Goal: Task Accomplishment & Management: Complete application form

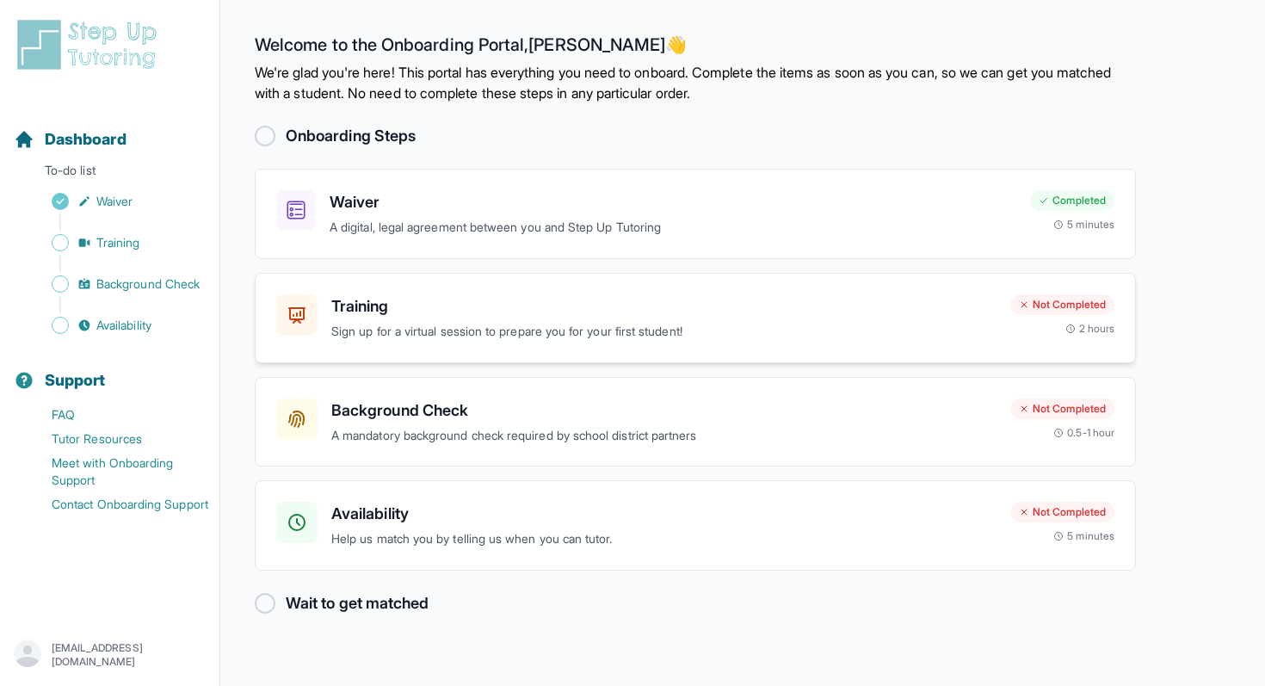
click at [449, 320] on div "Training Sign up for a virtual session to prepare you for your first student!" at bounding box center [663, 317] width 665 height 47
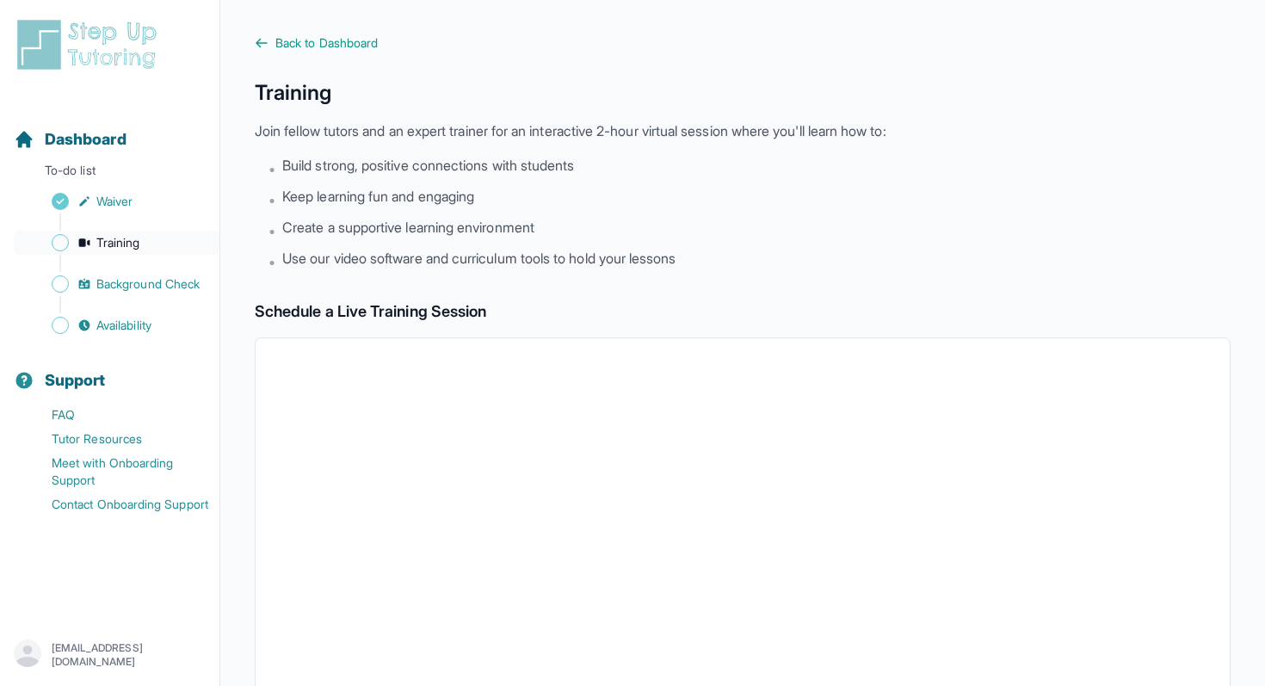
click at [97, 246] on span "Training" at bounding box center [118, 242] width 44 height 17
click at [90, 170] on p "To-do list" at bounding box center [110, 174] width 206 height 24
click at [70, 137] on span "Dashboard" at bounding box center [86, 139] width 82 height 24
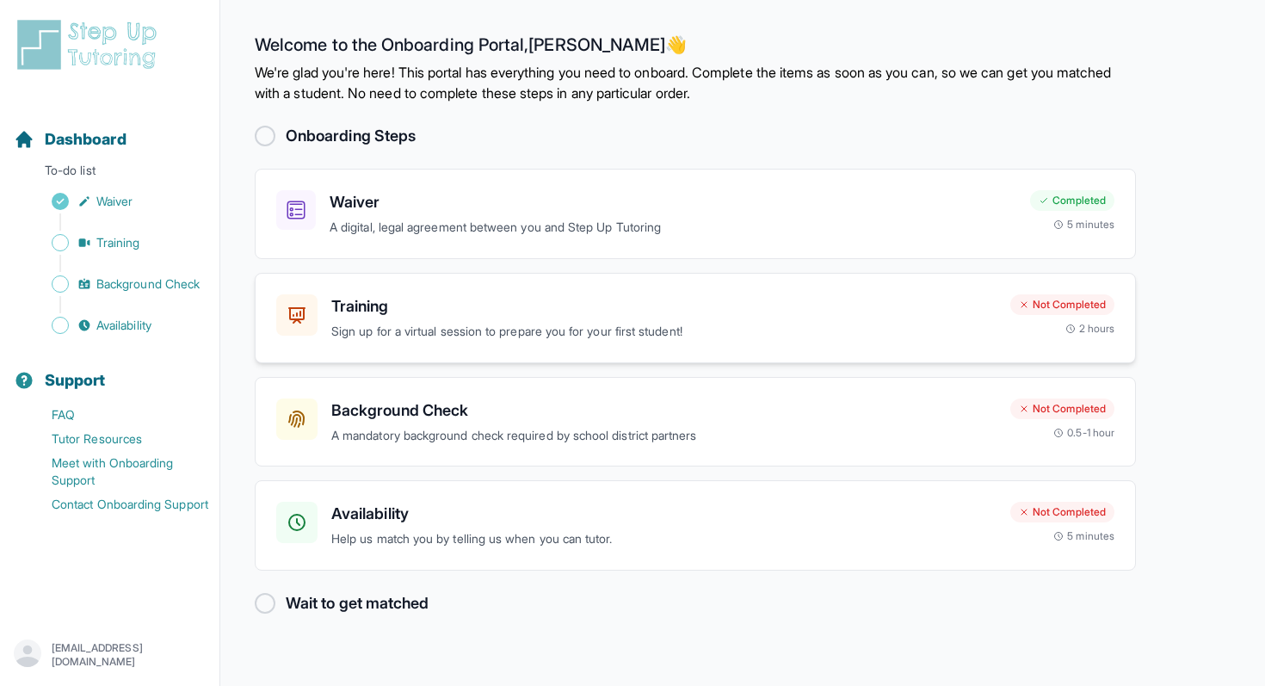
click at [332, 327] on p "Sign up for a virtual session to prepare you for your first student!" at bounding box center [663, 332] width 665 height 20
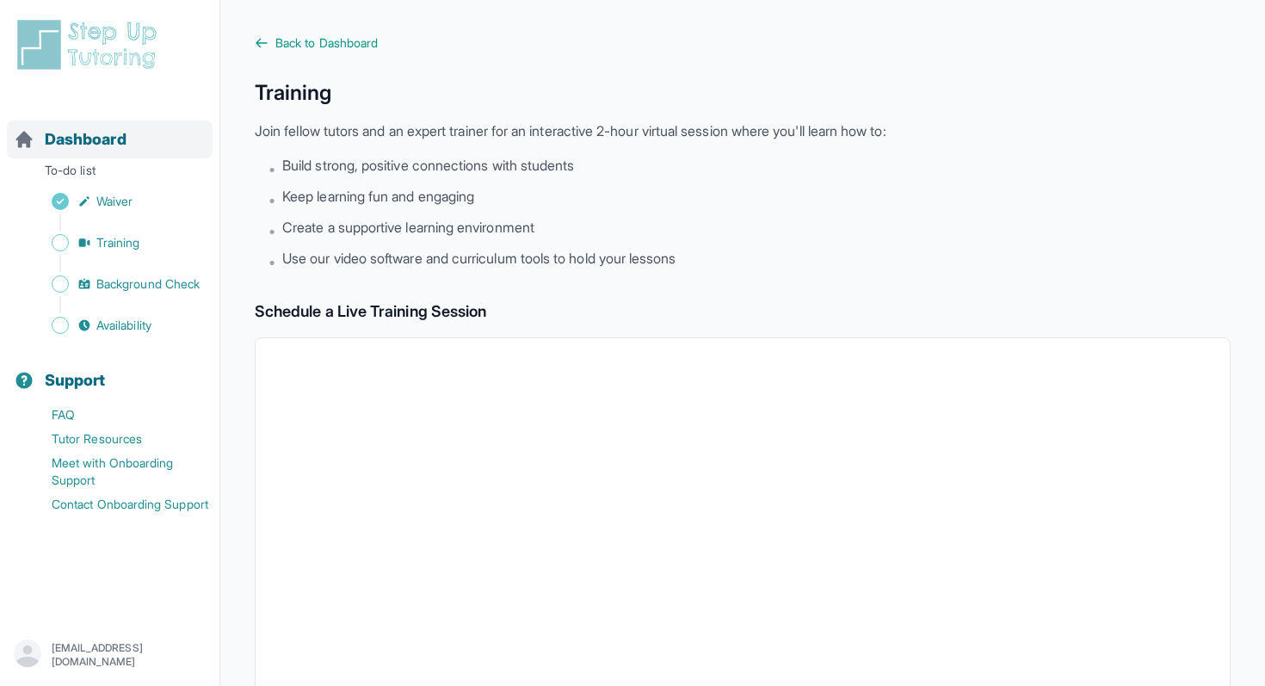
click at [93, 148] on span "Dashboard" at bounding box center [86, 139] width 82 height 24
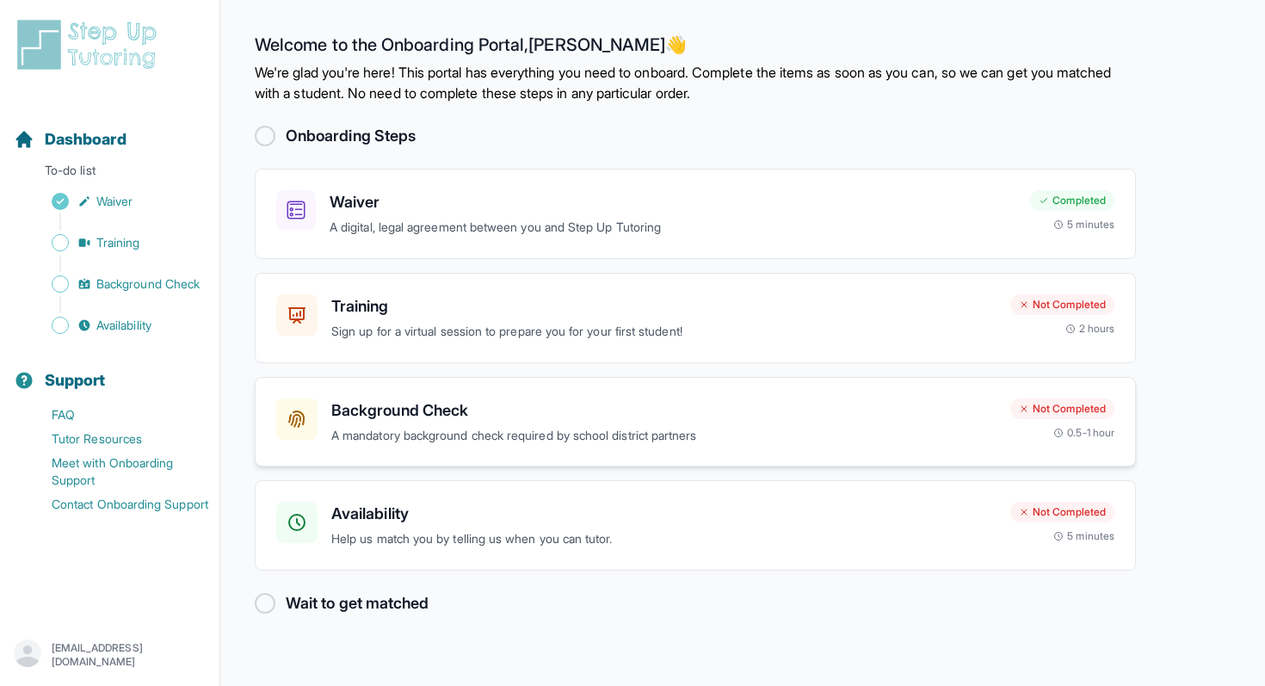
click at [421, 411] on h3 "Background Check" at bounding box center [663, 411] width 665 height 24
